Goal: Information Seeking & Learning: Learn about a topic

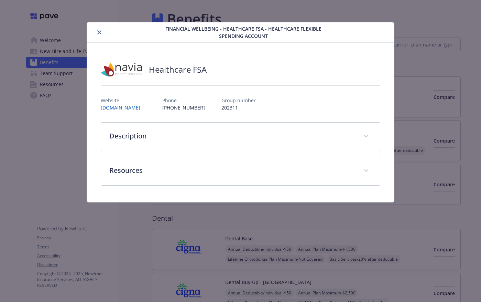
click at [39, 110] on div "Financial Wellbeing - Healthcare FSA - Healthcare Flexible Spending Account Hea…" at bounding box center [240, 151] width 481 height 302
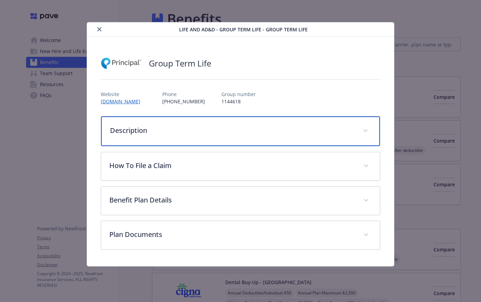
click at [152, 136] on div "Description" at bounding box center [240, 131] width 279 height 30
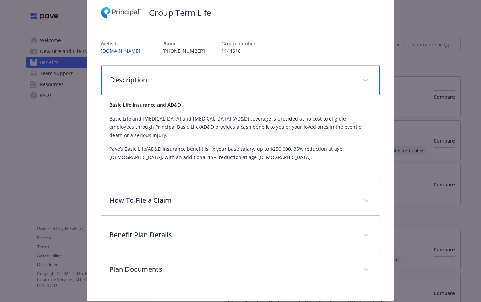
scroll to position [72, 0]
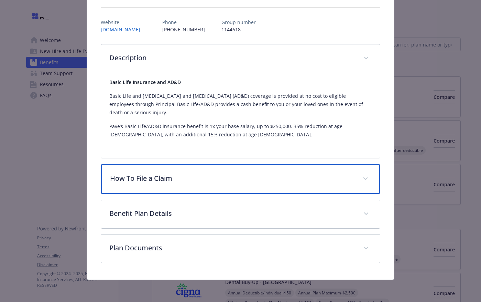
click at [169, 183] on p "How To File a Claim" at bounding box center [232, 178] width 245 height 10
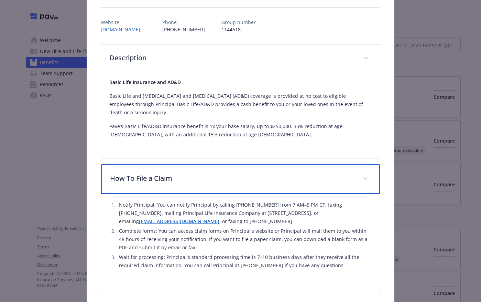
scroll to position [167, 0]
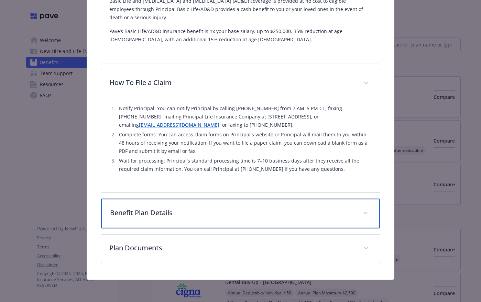
click at [169, 222] on div "Benefit Plan Details" at bounding box center [240, 214] width 279 height 30
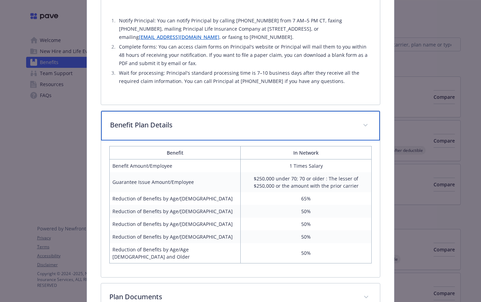
scroll to position [296, 0]
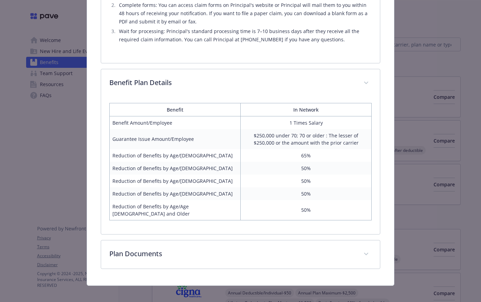
click at [430, 142] on div "Life and AD&D - Group Term Life - Group Term Life Group Term Life Website [DOMA…" at bounding box center [240, 6] width 385 height 560
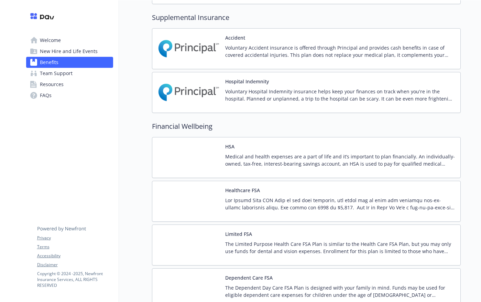
scroll to position [711, 0]
